Goal: Obtain resource: Download file/media

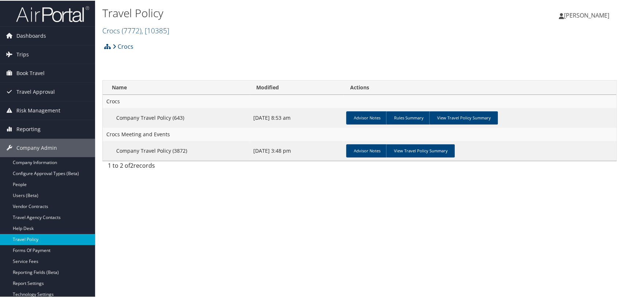
click at [33, 238] on link "Travel Policy" at bounding box center [47, 238] width 95 height 11
click at [138, 31] on span "( 7772 )" at bounding box center [132, 30] width 20 height 10
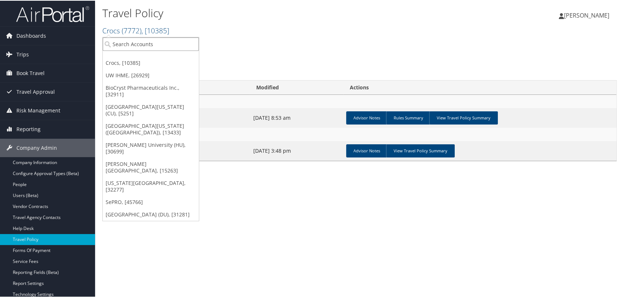
click at [141, 47] on input "search" at bounding box center [151, 44] width 96 height 14
type input "5251"
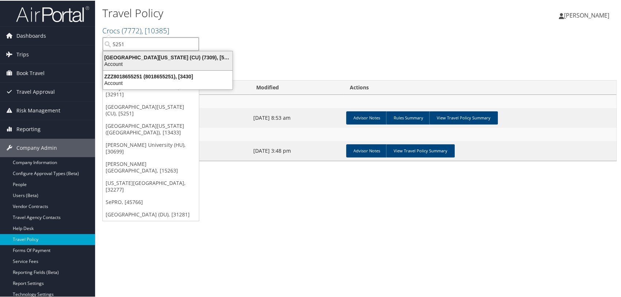
click at [138, 54] on div "University of Colorado (CU) (7309), [5251]" at bounding box center [168, 56] width 138 height 7
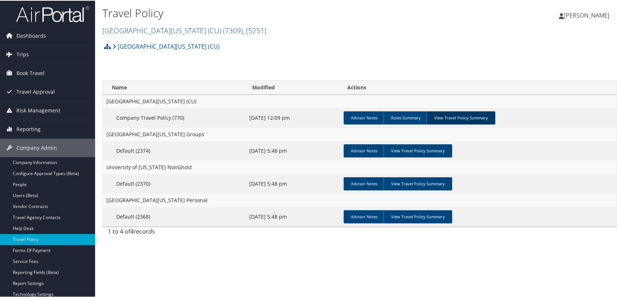
click at [452, 117] on link "View Travel Policy Summary" at bounding box center [461, 116] width 69 height 13
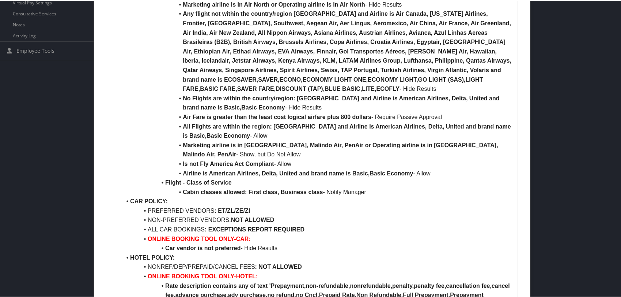
scroll to position [339, 0]
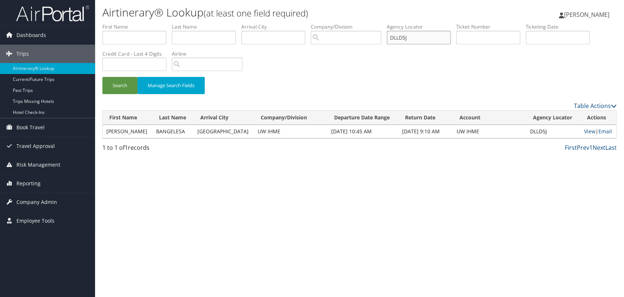
click at [417, 37] on input "DLLD5J" at bounding box center [419, 38] width 64 height 14
paste input "3TDW7"
type input "D3TDW7"
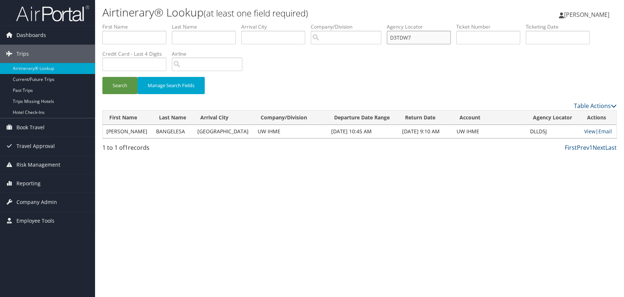
click at [102, 77] on button "Search" at bounding box center [119, 85] width 35 height 17
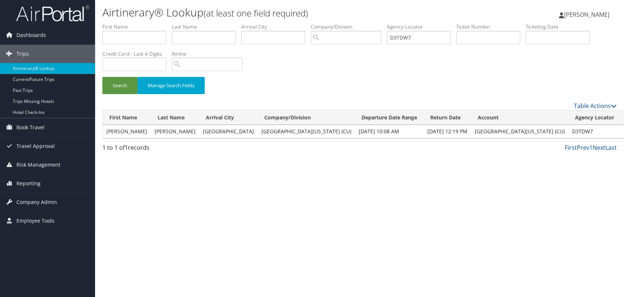
click at [624, 131] on link "View" at bounding box center [630, 131] width 11 height 7
click at [409, 39] on input "D3TDW7" at bounding box center [419, 38] width 64 height 14
click at [102, 77] on button "Search" at bounding box center [119, 85] width 35 height 17
click at [624, 133] on link "View" at bounding box center [630, 131] width 11 height 7
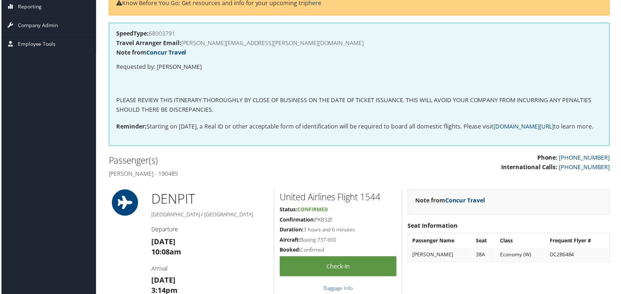
scroll to position [122, 0]
drag, startPoint x: 158, startPoint y: 184, endPoint x: 101, endPoint y: 185, distance: 56.7
copy h4 "[PERSON_NAME]"
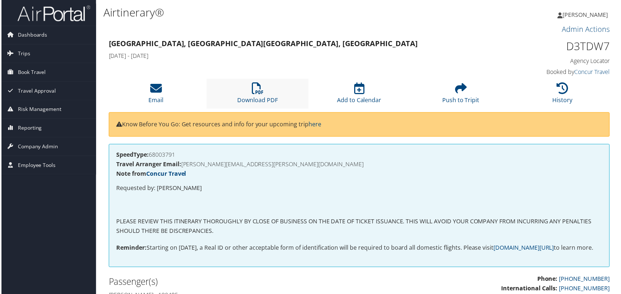
click at [246, 91] on li "Download PDF" at bounding box center [257, 94] width 102 height 30
click at [586, 47] on h1 "D3TDW7" at bounding box center [553, 46] width 118 height 15
copy h1 "D3TDW7"
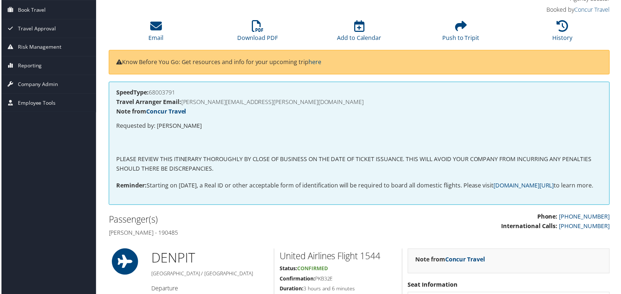
scroll to position [120, 0]
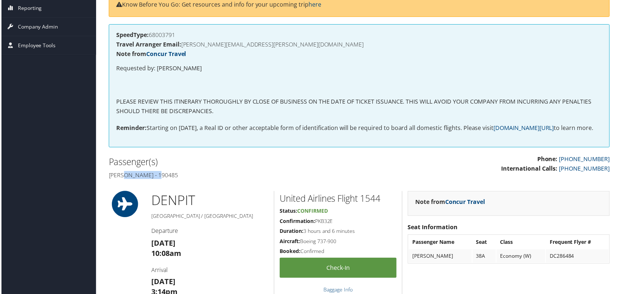
drag, startPoint x: 159, startPoint y: 185, endPoint x: 126, endPoint y: 184, distance: 33.3
click at [126, 180] on h4 "[PERSON_NAME] - 190485" at bounding box center [231, 176] width 246 height 8
click at [163, 180] on h4 "[PERSON_NAME] - 190485" at bounding box center [231, 176] width 246 height 8
click at [155, 180] on h4 "[PERSON_NAME] - 190485" at bounding box center [231, 176] width 246 height 8
drag, startPoint x: 157, startPoint y: 185, endPoint x: 108, endPoint y: 185, distance: 49.0
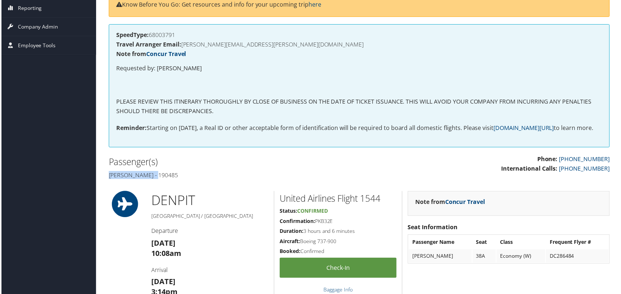
click at [108, 180] on h4 "[PERSON_NAME] - 190485" at bounding box center [231, 176] width 246 height 8
copy h4 "[PERSON_NAME]"
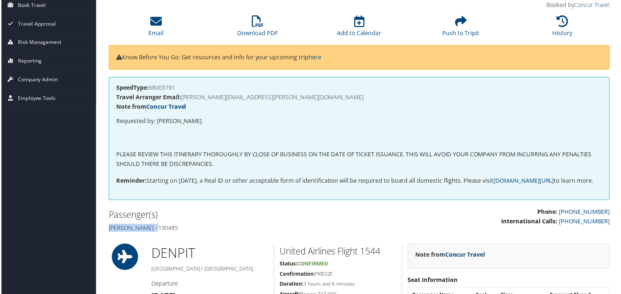
scroll to position [0, 0]
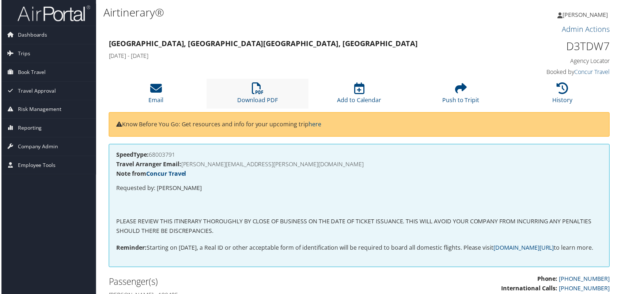
click at [267, 89] on li "Download PDF" at bounding box center [257, 94] width 102 height 30
